Goal: Task Accomplishment & Management: Manage account settings

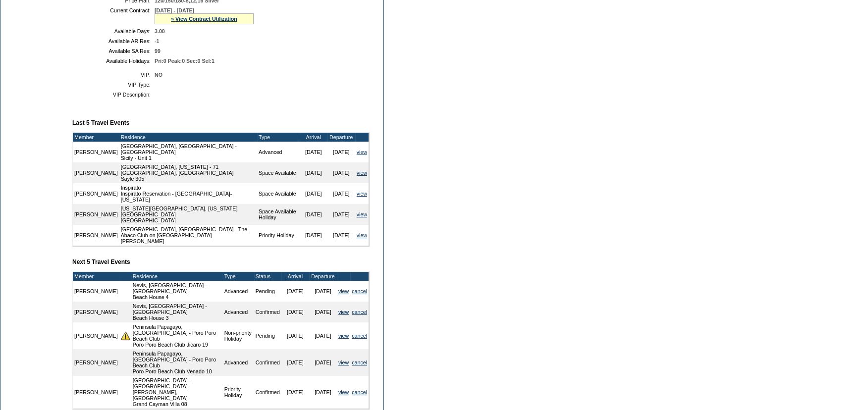
scroll to position [270, 0]
click at [361, 359] on link "cancel" at bounding box center [359, 362] width 15 height 6
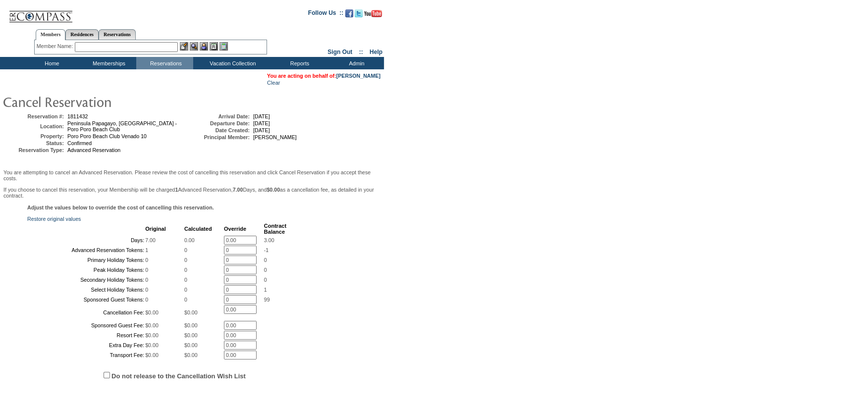
scroll to position [168, 0]
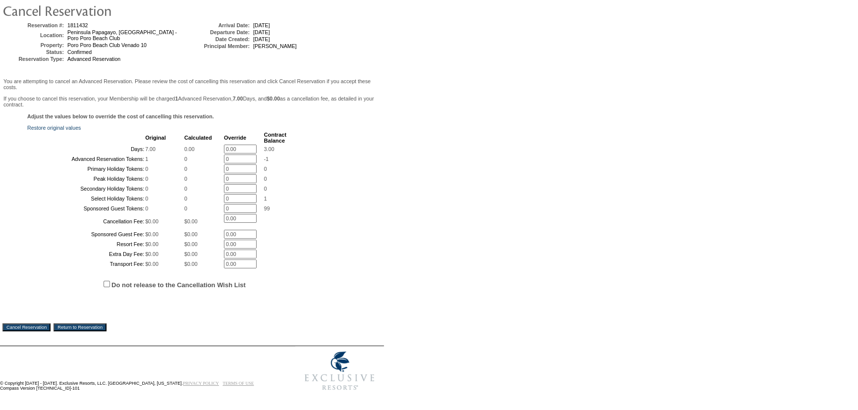
click at [33, 324] on input "Cancel Reservation" at bounding box center [26, 328] width 48 height 8
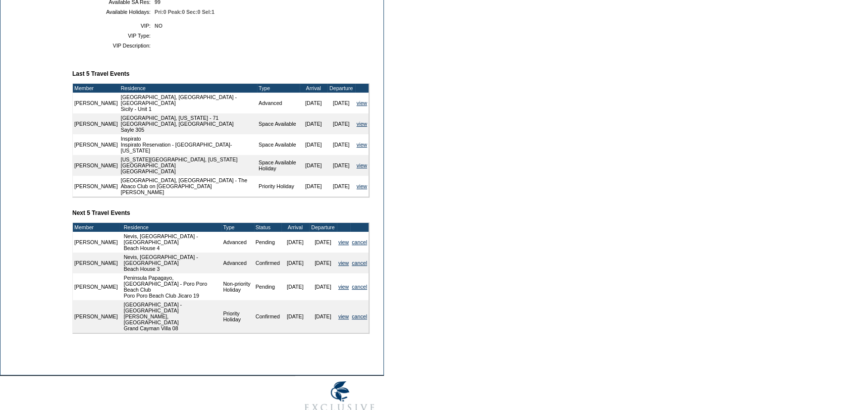
scroll to position [328, 0]
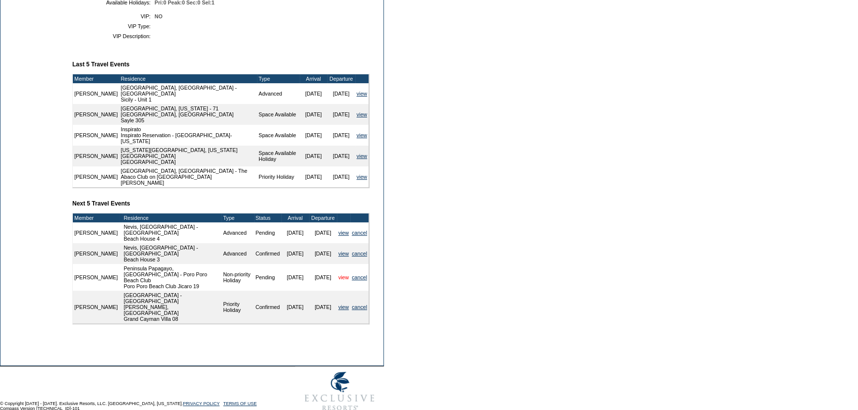
click at [347, 275] on link "view" at bounding box center [344, 278] width 10 height 6
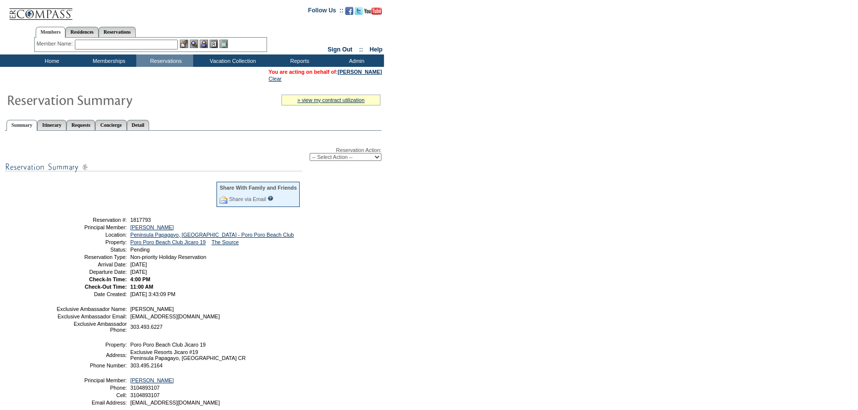
click at [331, 157] on select "-- Select Action -- Modify Reservation Dates Modify Reservation Cost Modify Occ…" at bounding box center [346, 157] width 72 height 8
select select "ConfirmRes"
click at [310, 154] on select "-- Select Action -- Modify Reservation Dates Modify Reservation Cost Modify Occ…" at bounding box center [346, 157] width 72 height 8
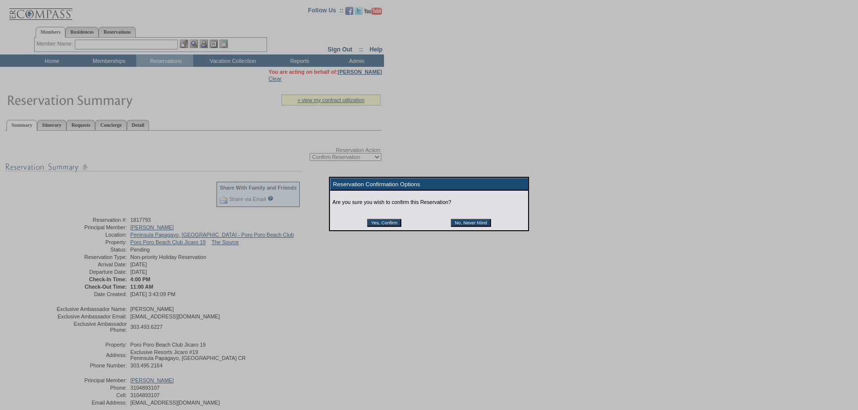
click at [393, 227] on input "Yes, Confirm" at bounding box center [384, 223] width 34 height 8
